Goal: Task Accomplishment & Management: Use online tool/utility

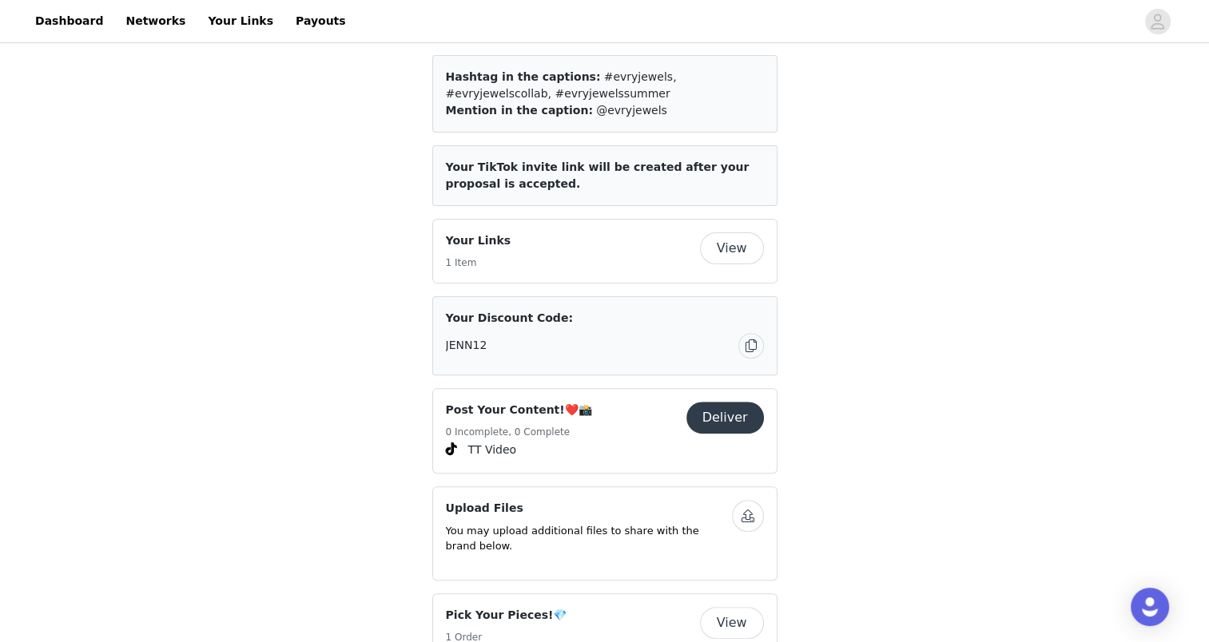
scroll to position [427, 0]
click at [742, 233] on button "View" at bounding box center [732, 249] width 64 height 32
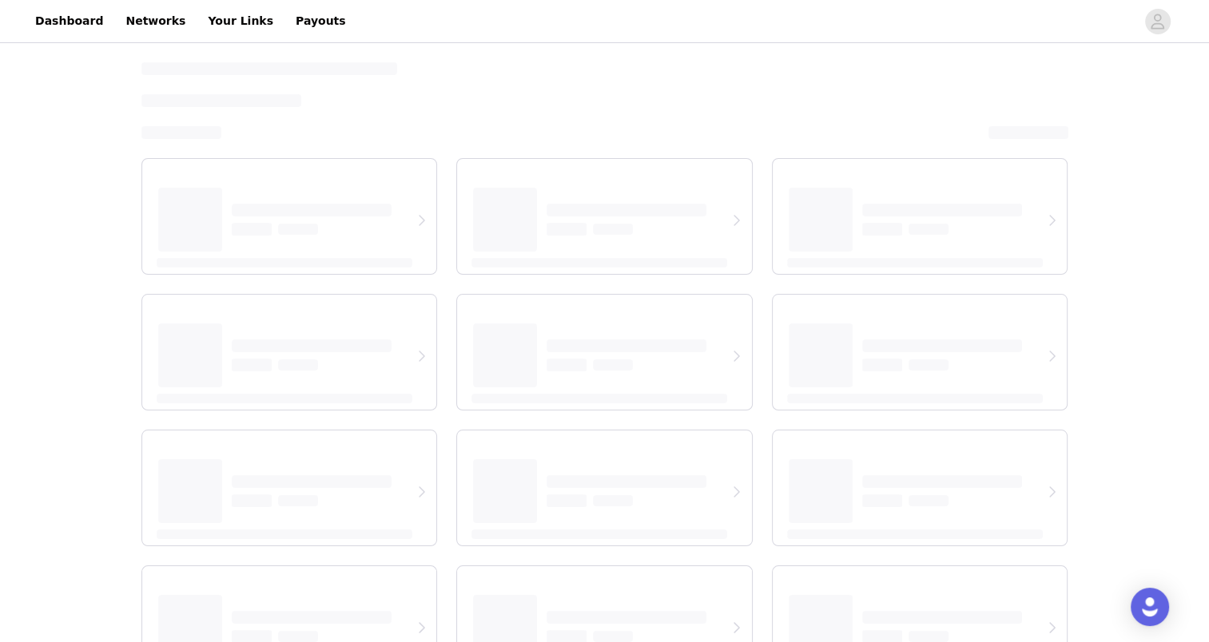
select select "12"
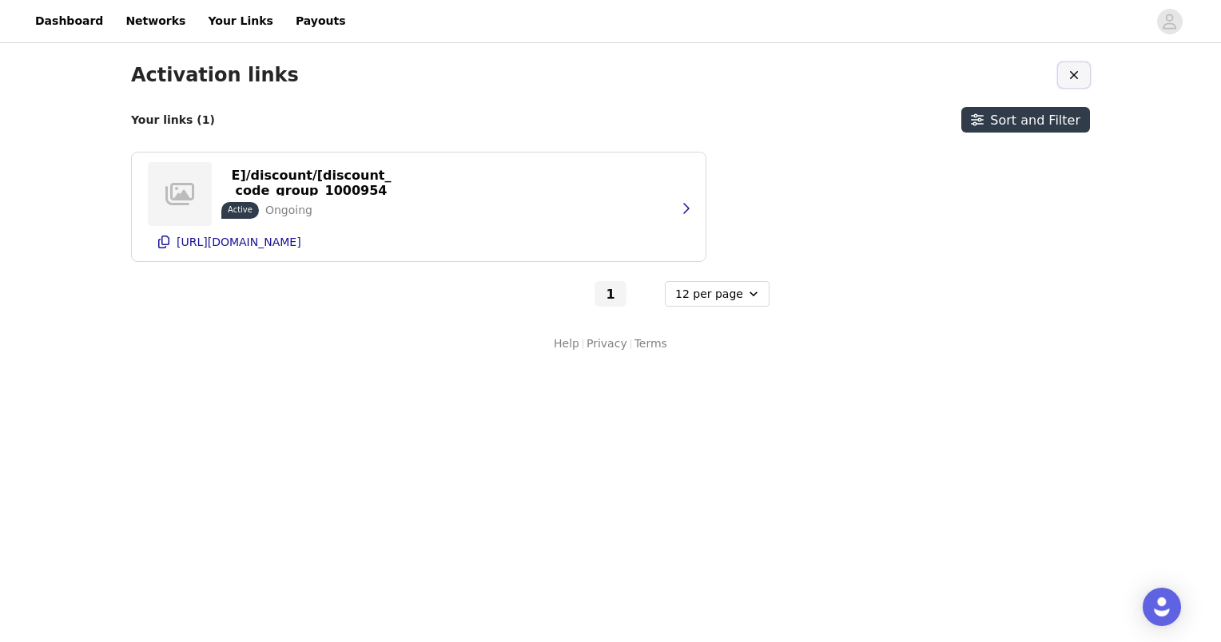
click at [1071, 77] on icon "button" at bounding box center [1074, 75] width 8 height 8
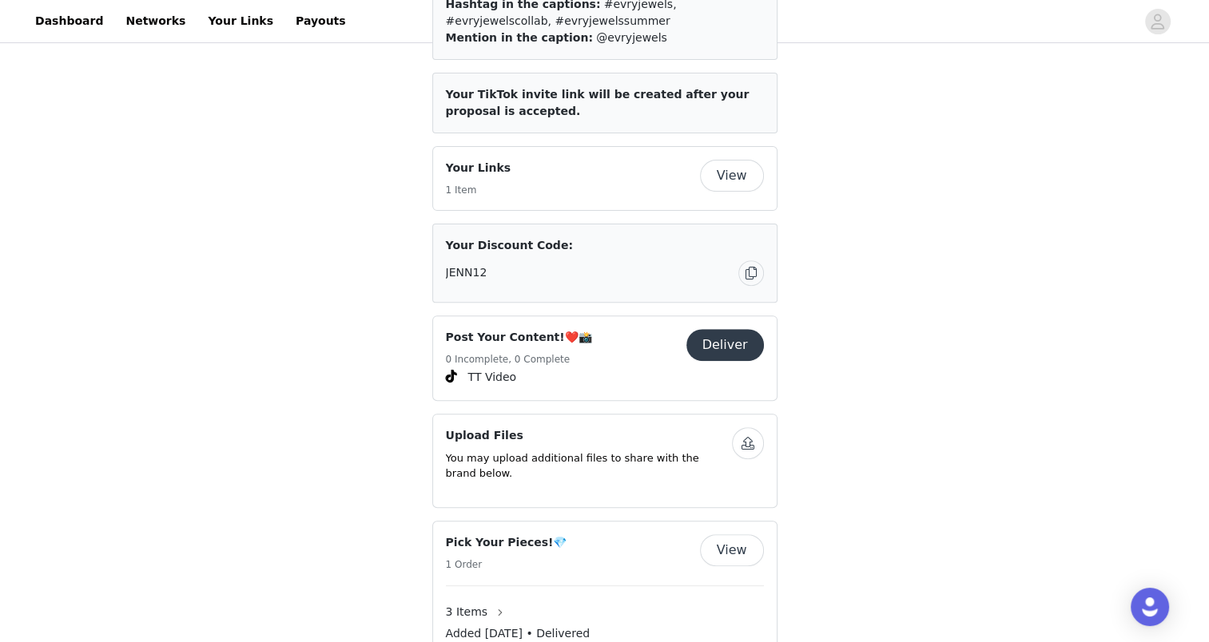
scroll to position [507, 0]
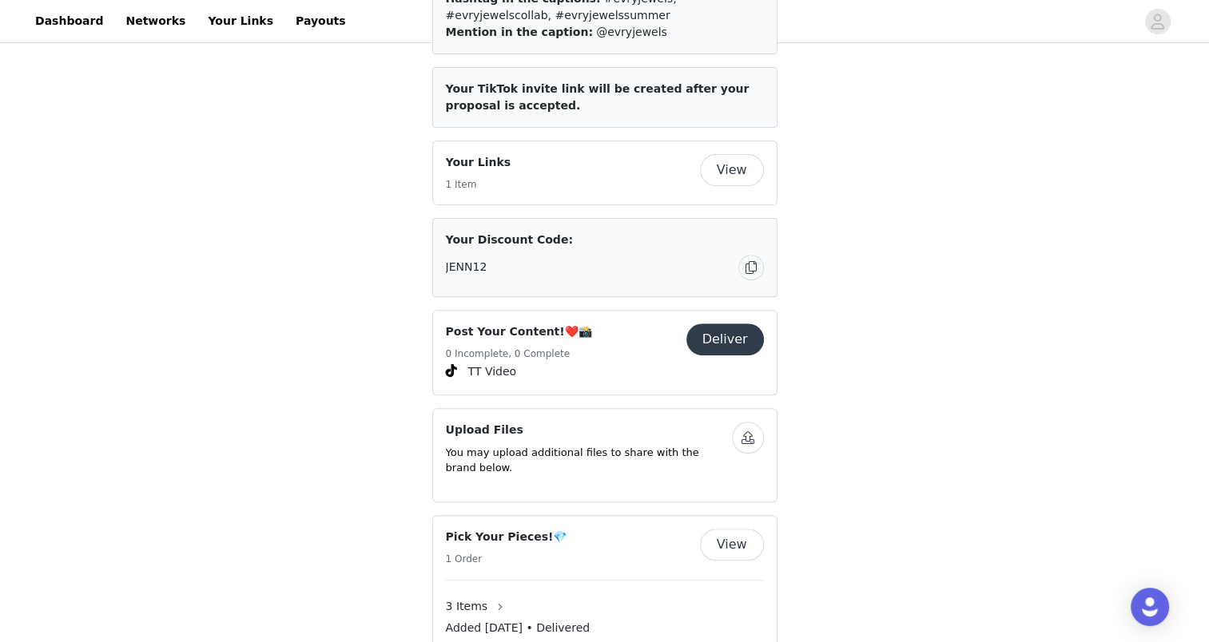
click at [722, 324] on button "Deliver" at bounding box center [725, 340] width 78 height 32
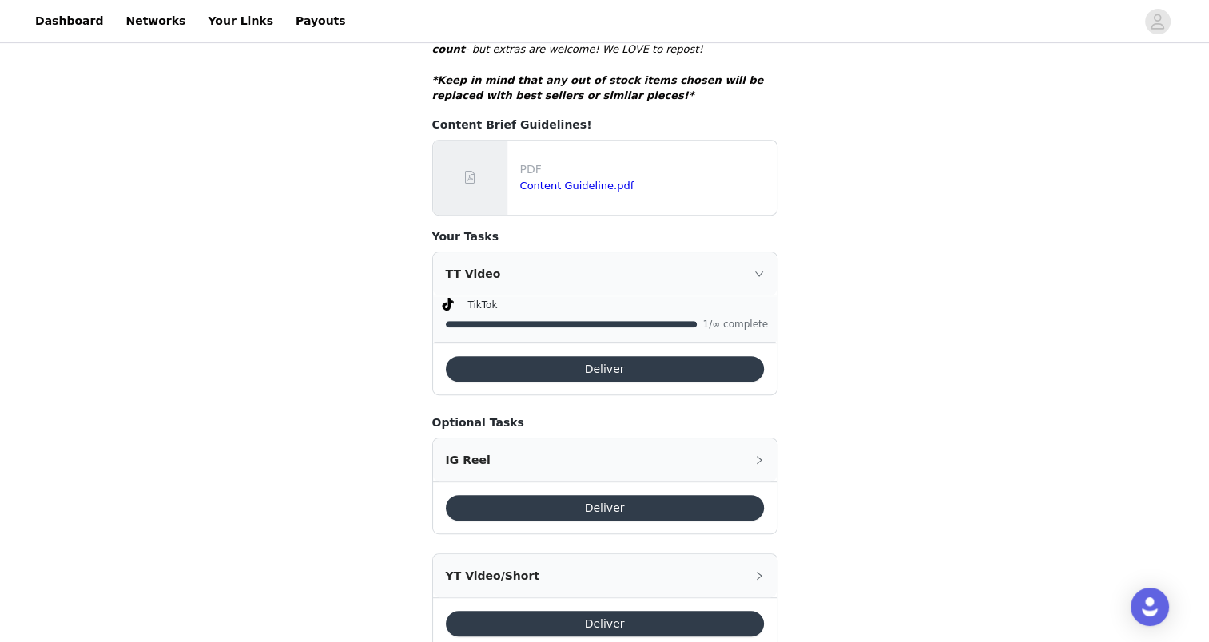
scroll to position [626, 0]
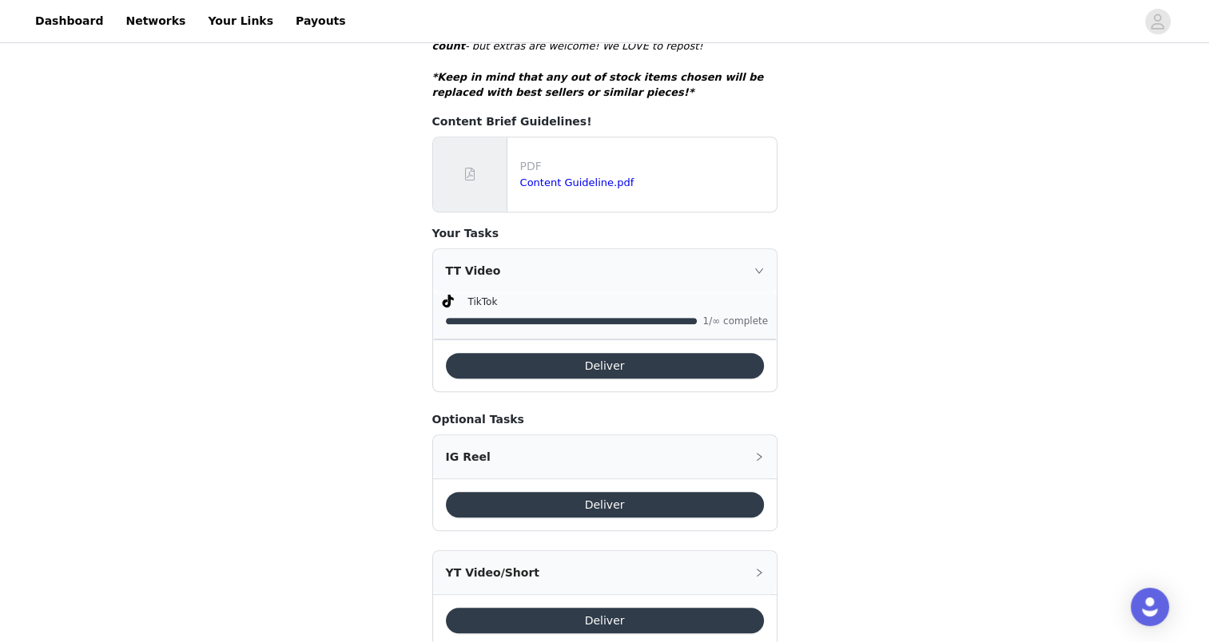
click at [716, 353] on button "Deliver" at bounding box center [605, 366] width 318 height 26
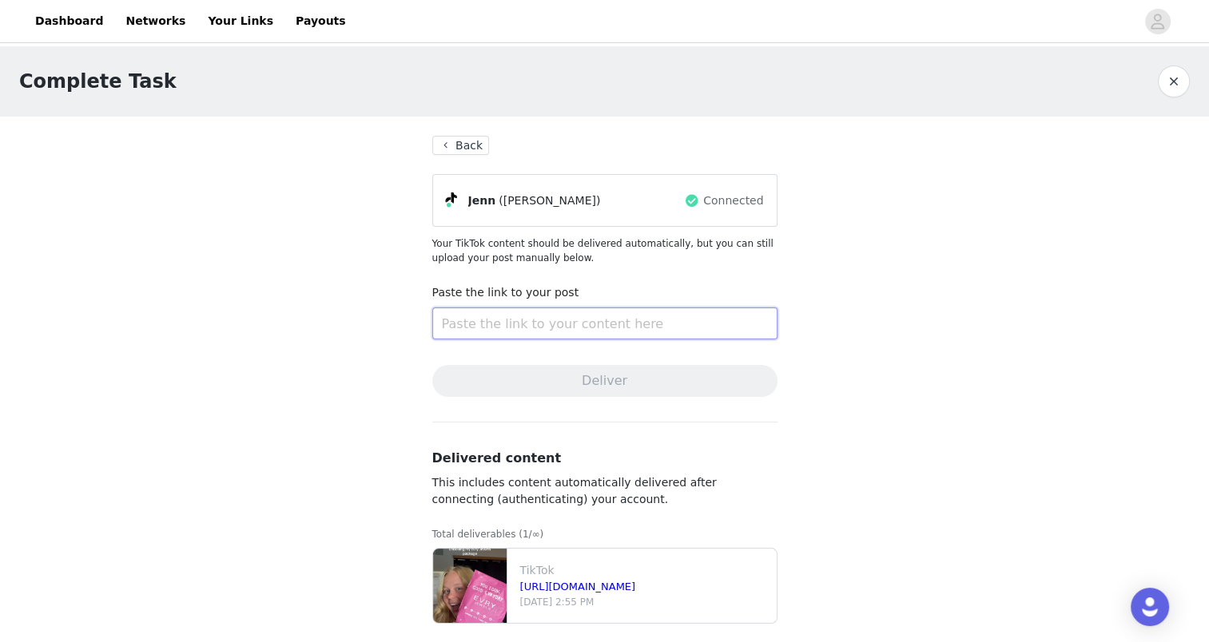
click at [561, 332] on input "text" at bounding box center [604, 324] width 345 height 32
paste input "[URL][DOMAIN_NAME]"
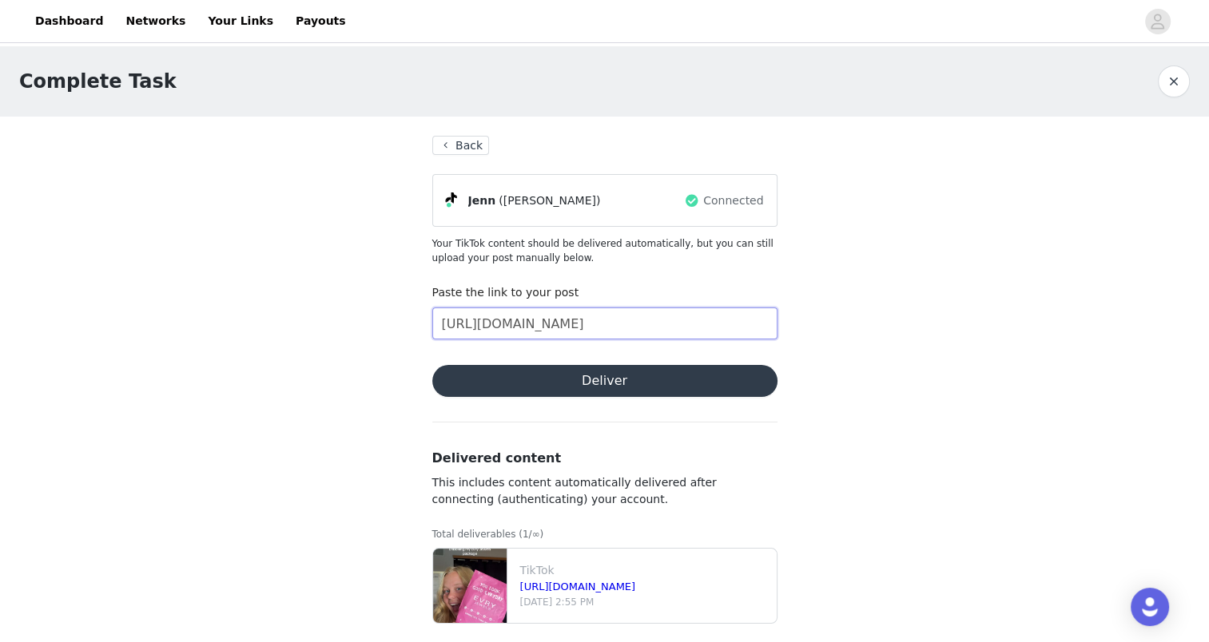
scroll to position [0, 497]
type input "[URL][DOMAIN_NAME]"
click at [596, 371] on button "Deliver" at bounding box center [604, 381] width 345 height 32
